Goal: Find specific page/section: Find specific page/section

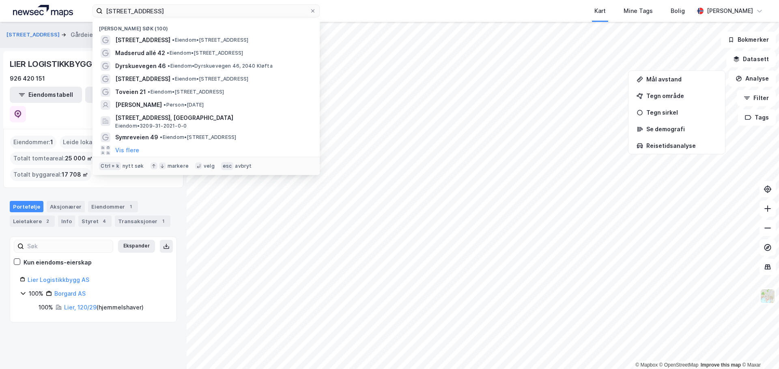
click at [4, 8] on div "drammensveien 189 Nylige søk (100) [GEOGRAPHIC_DATA] 189 • Eiendom • [STREET_AD…" at bounding box center [389, 11] width 779 height 22
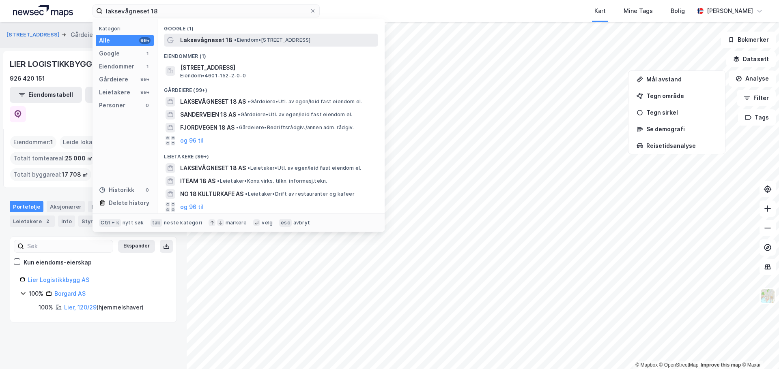
type input "laksevågneset 18"
click at [249, 45] on div "Laksevågneset 18 • Eiendom • [STREET_ADDRESS]" at bounding box center [271, 40] width 214 height 13
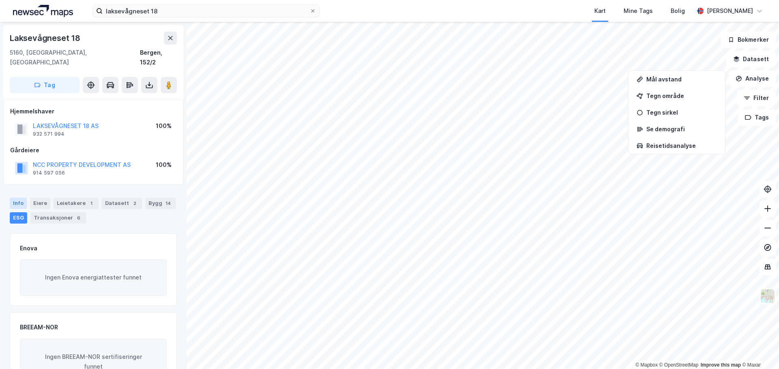
click at [17, 198] on div "Info" at bounding box center [18, 203] width 17 height 11
